Goal: Task Accomplishment & Management: Manage account settings

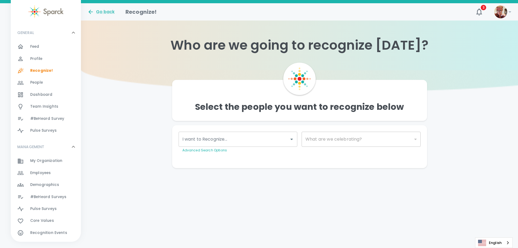
click at [506, 15] on img at bounding box center [500, 11] width 13 height 13
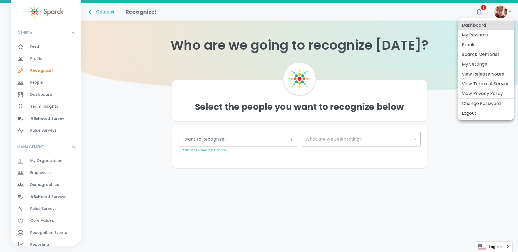
click at [491, 38] on li "My Rewards" at bounding box center [486, 35] width 56 height 10
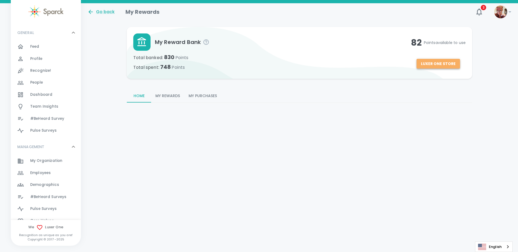
click at [454, 64] on button "Luxer One Store" at bounding box center [438, 64] width 43 height 10
click at [43, 47] on div "Feed 0" at bounding box center [55, 47] width 51 height 8
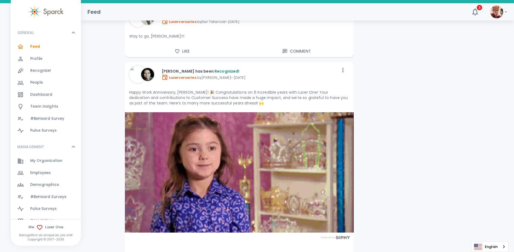
scroll to position [2989, 0]
